Goal: Information Seeking & Learning: Learn about a topic

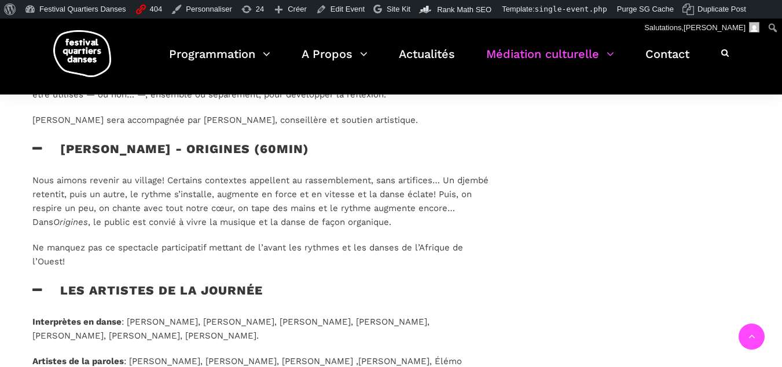
scroll to position [1216, 0]
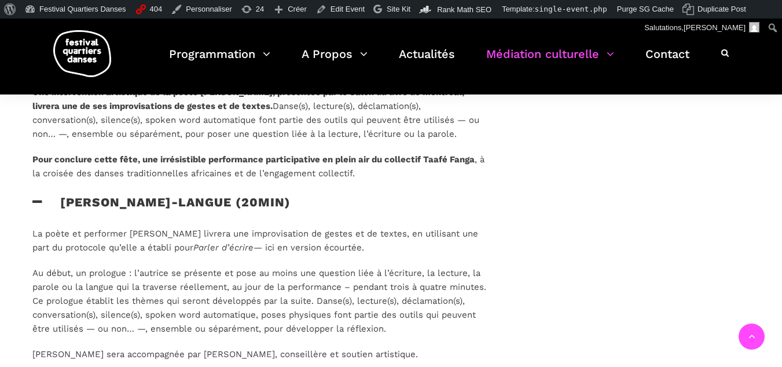
scroll to position [985, 0]
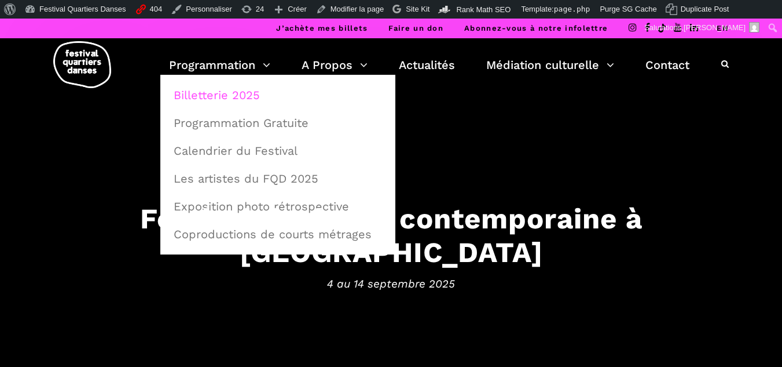
click at [225, 100] on link "Billetterie 2025" at bounding box center [278, 95] width 222 height 27
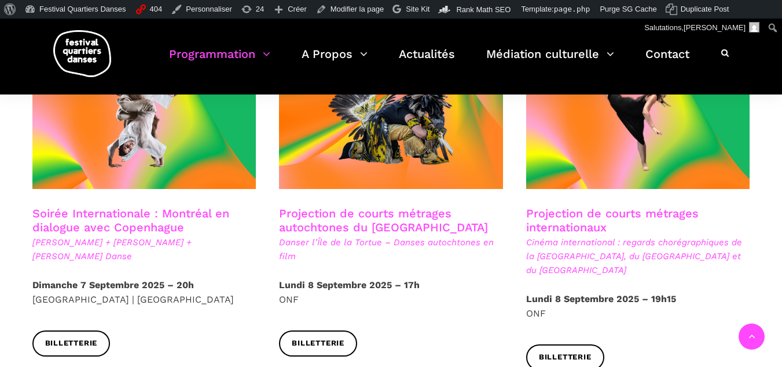
scroll to position [693, 0]
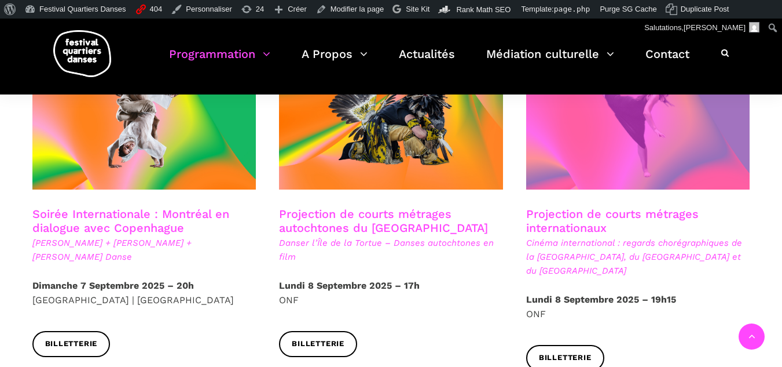
click at [597, 160] on span at bounding box center [638, 114] width 224 height 150
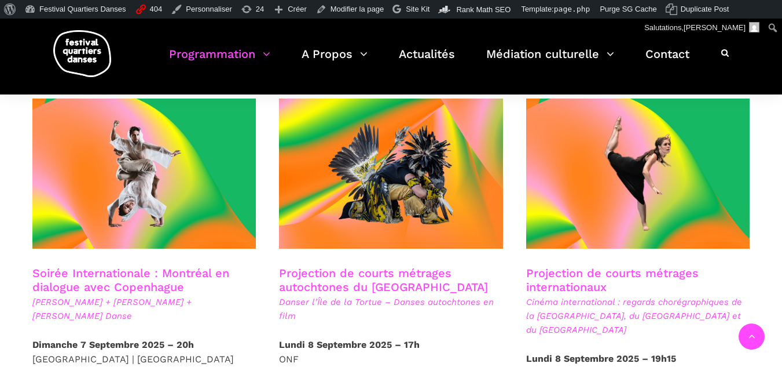
scroll to position [634, 0]
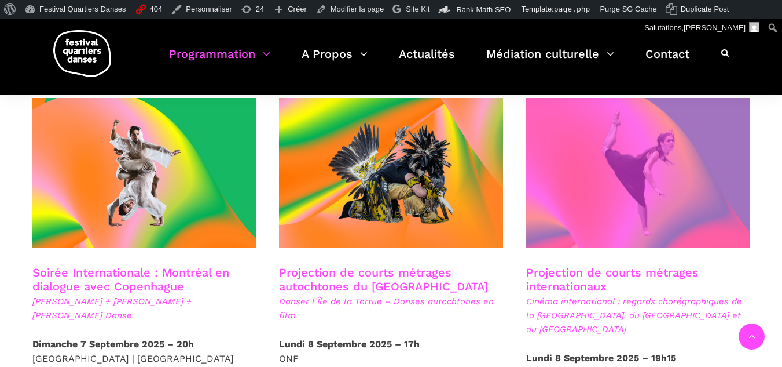
drag, startPoint x: 243, startPoint y: 254, endPoint x: 551, endPoint y: 153, distance: 324.4
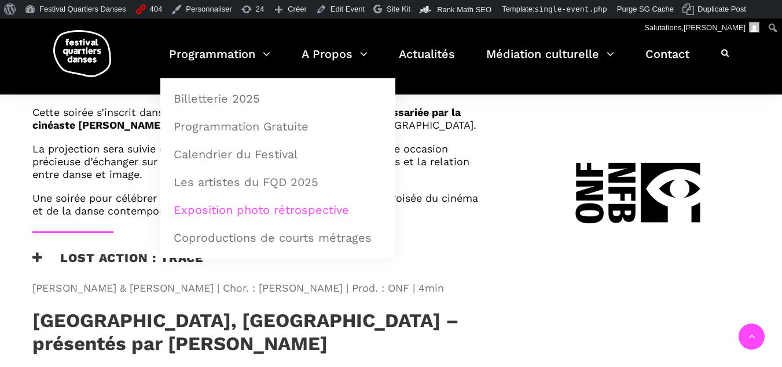
scroll to position [811, 0]
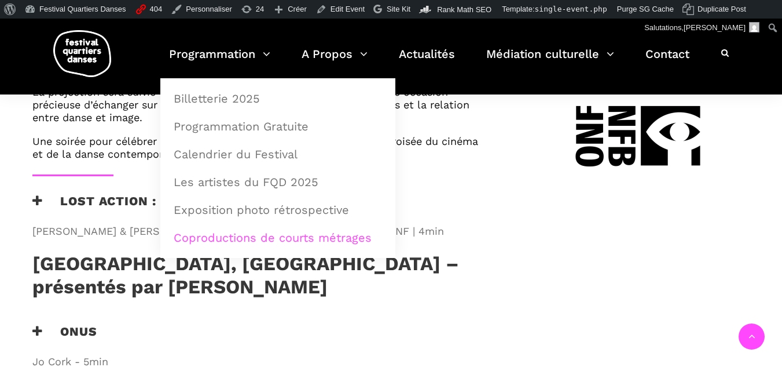
click at [267, 233] on link "Coproductions de courts métrages" at bounding box center [278, 237] width 222 height 27
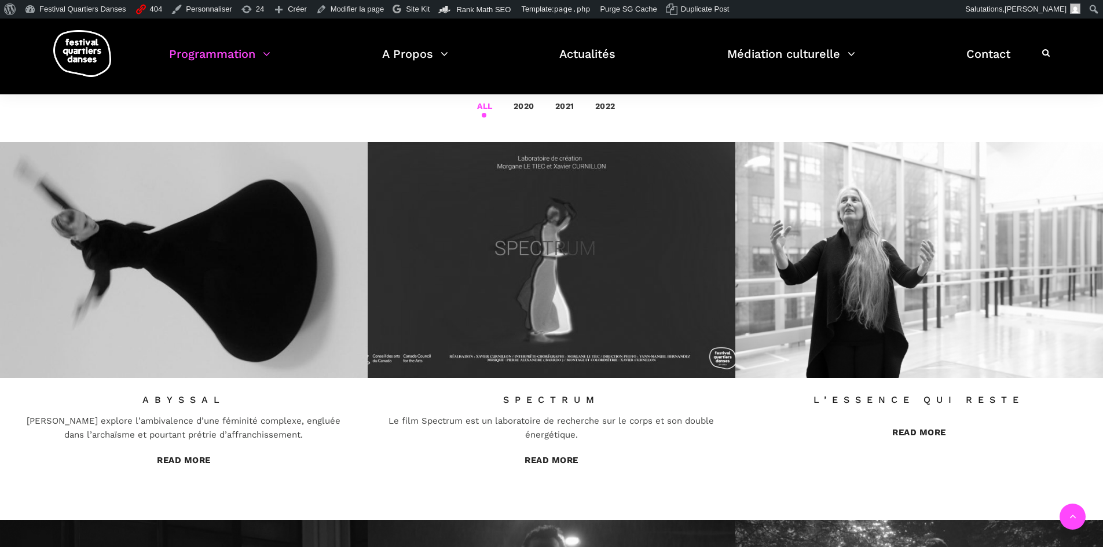
scroll to position [290, 0]
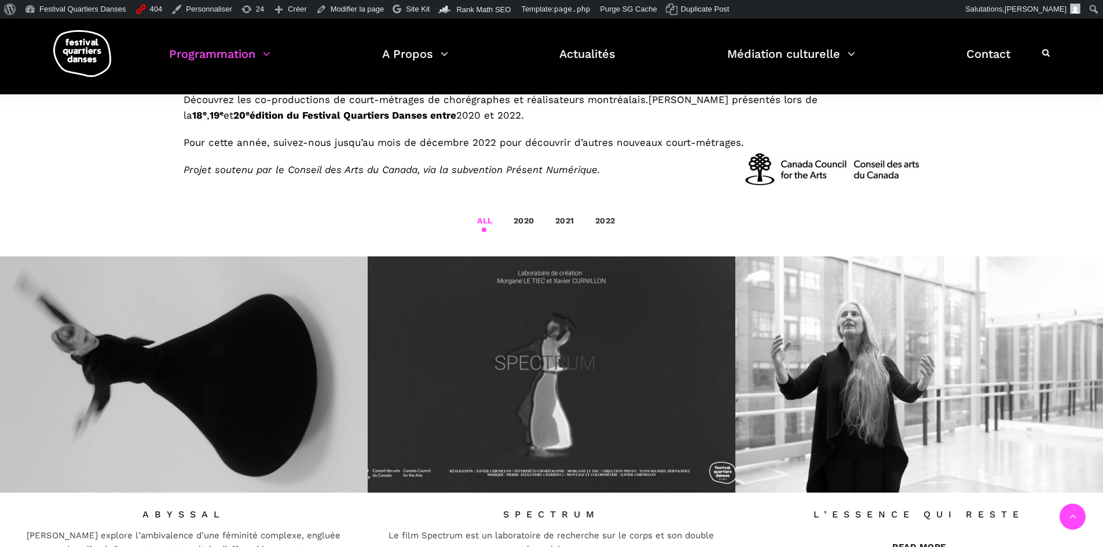
click at [526, 223] on link "2020" at bounding box center [524, 220] width 21 height 9
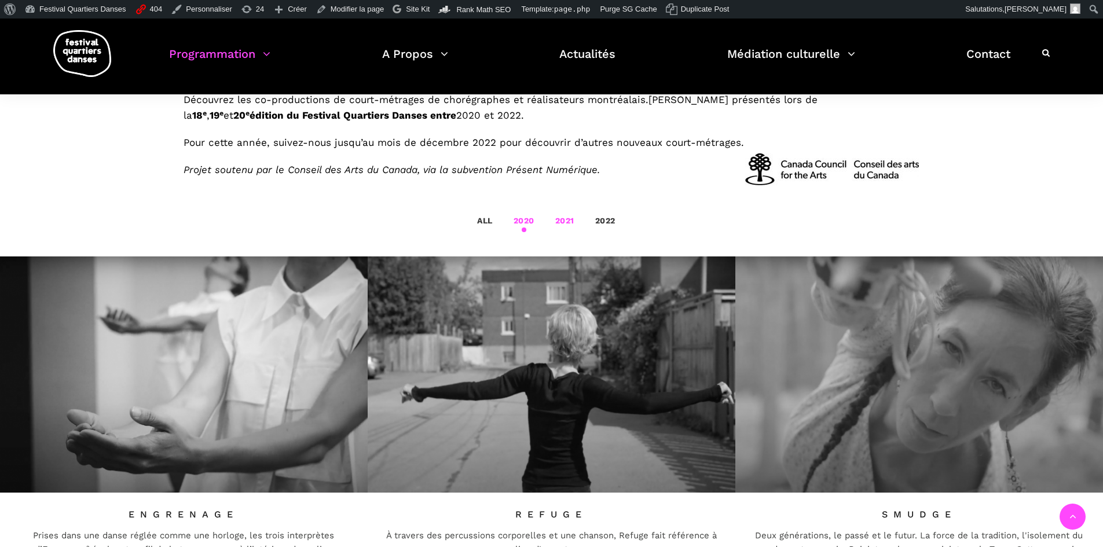
click at [569, 225] on link "2021" at bounding box center [564, 220] width 19 height 9
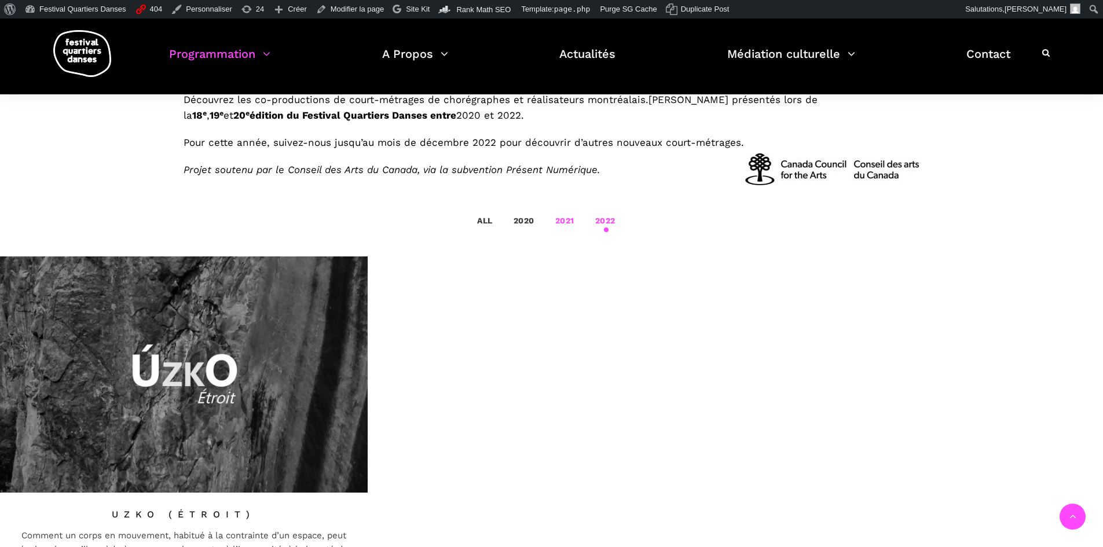
click at [597, 221] on link "2022" at bounding box center [605, 220] width 20 height 9
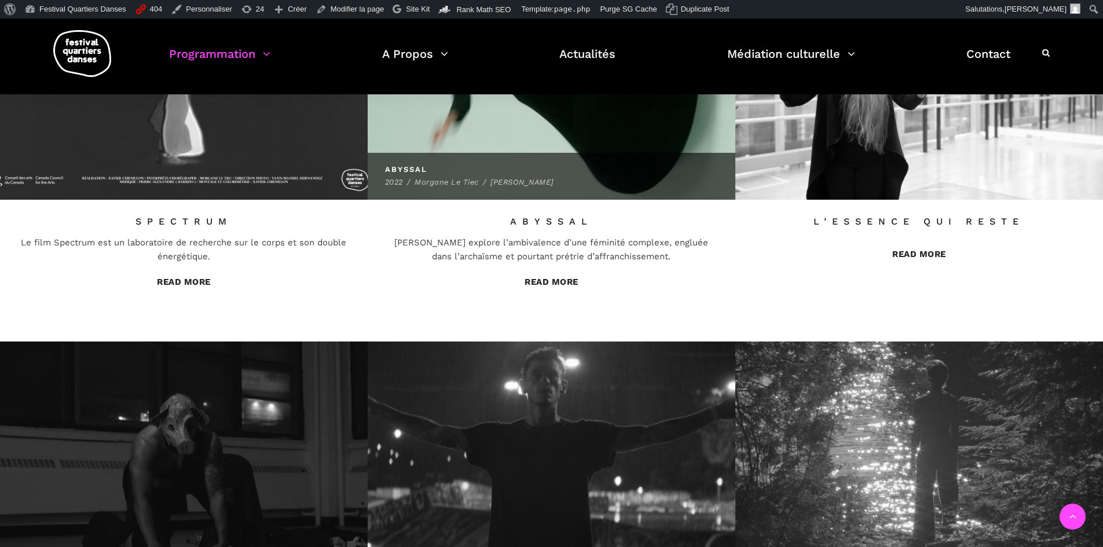
scroll to position [637, 0]
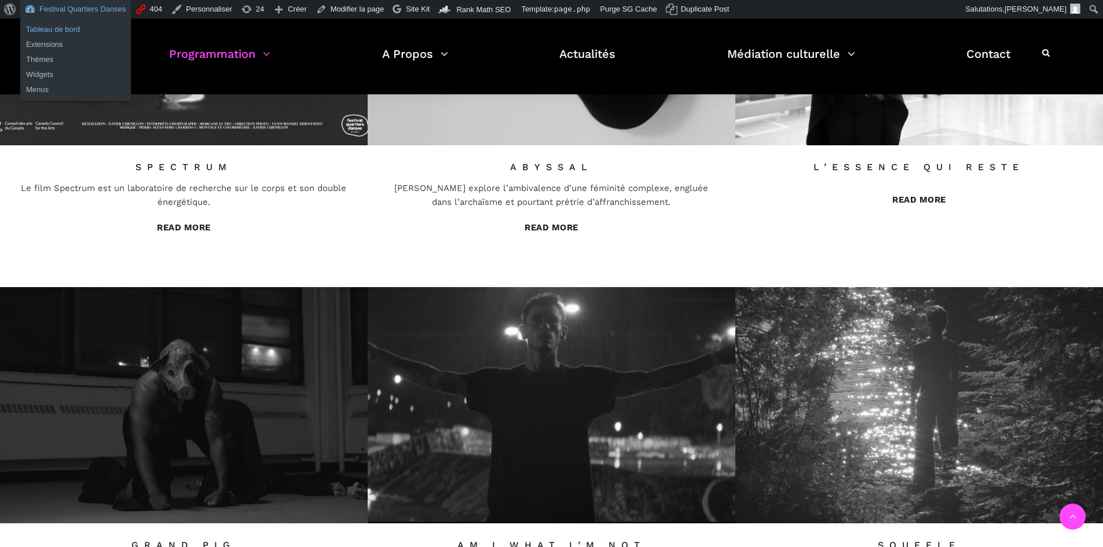
click at [63, 25] on link "Tableau de bord" at bounding box center [75, 29] width 111 height 15
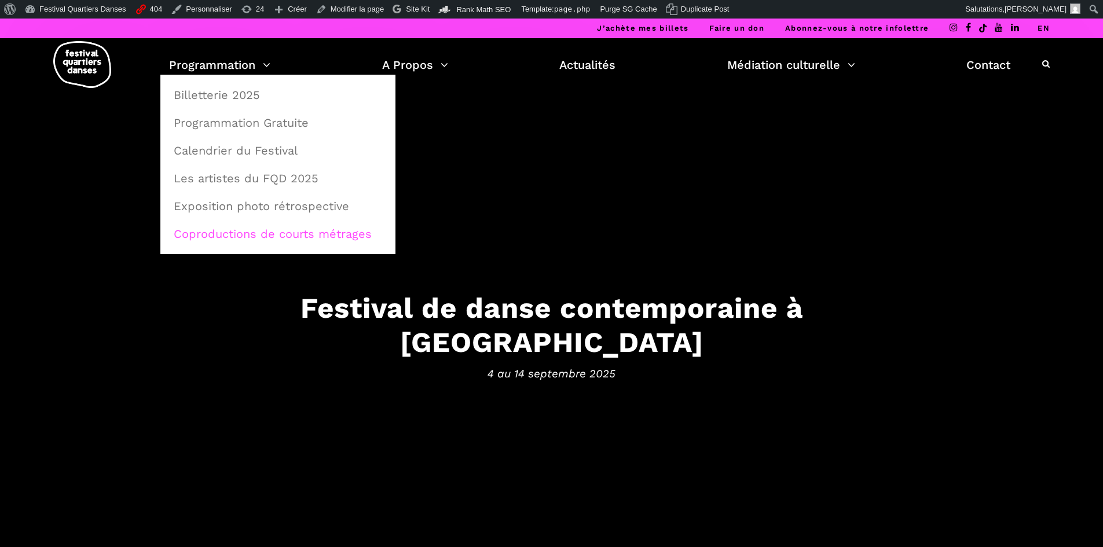
click at [235, 239] on link "Coproductions de courts métrages" at bounding box center [278, 234] width 222 height 27
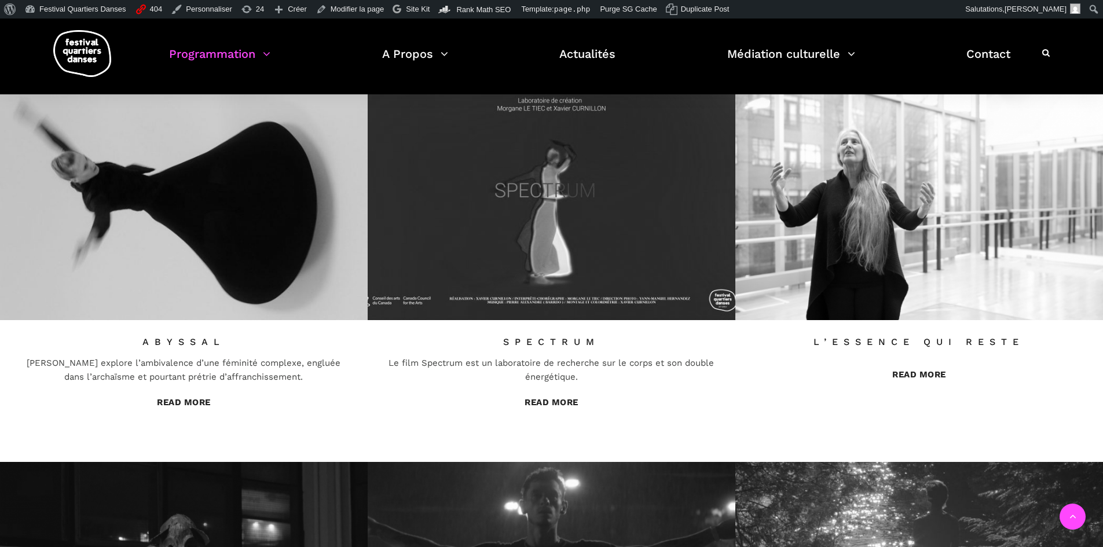
scroll to position [463, 0]
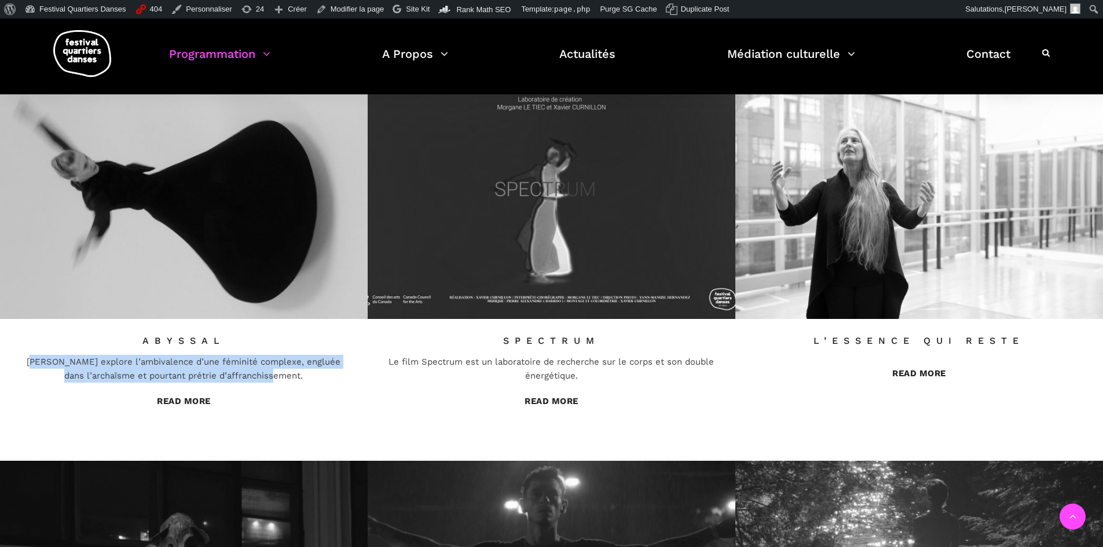
drag, startPoint x: 321, startPoint y: 371, endPoint x: 39, endPoint y: 356, distance: 283.0
click at [39, 356] on div "[PERSON_NAME] explore l’ambivalence d’une féminité complexe, engluée dans l’arc…" at bounding box center [184, 366] width 334 height 32
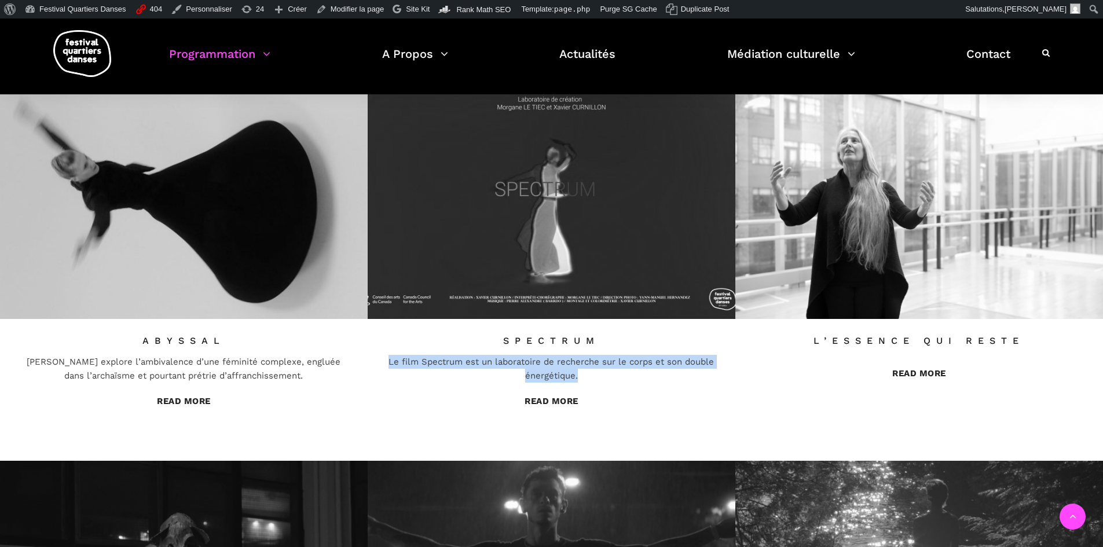
drag, startPoint x: 588, startPoint y: 377, endPoint x: 392, endPoint y: 356, distance: 197.5
click at [376, 356] on div "SPECTRUM Le film Spectrum est un laboratoire de recherche sur le corps et son d…" at bounding box center [552, 371] width 368 height 105
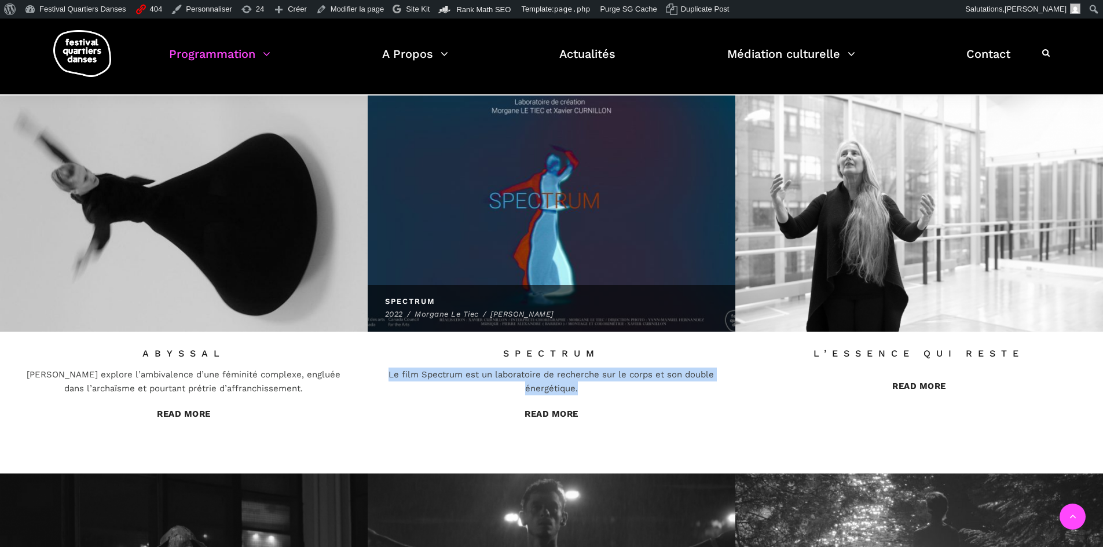
scroll to position [579, 0]
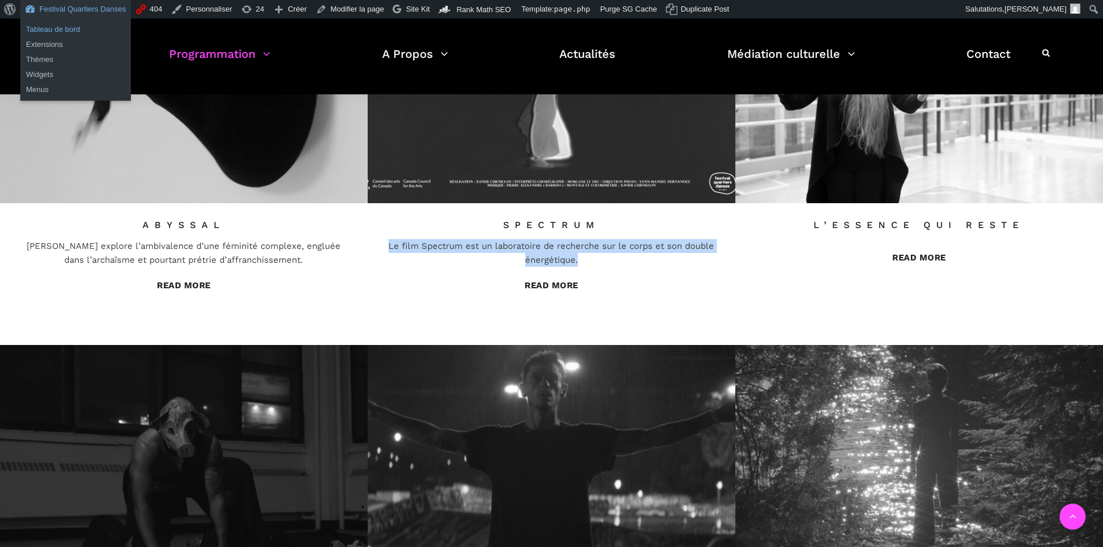
click at [60, 29] on link "Tableau de bord" at bounding box center [75, 29] width 111 height 15
